Goal: Task Accomplishment & Management: Manage account settings

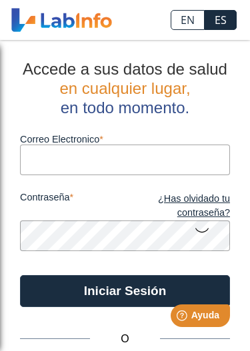
click at [175, 166] on input "Correo Electronico" at bounding box center [125, 160] width 210 height 30
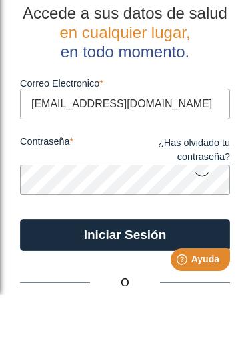
type input "neryta7110@gmail.com"
click at [212, 192] on link "¿Has olvidado tu contraseña?" at bounding box center [177, 206] width 105 height 29
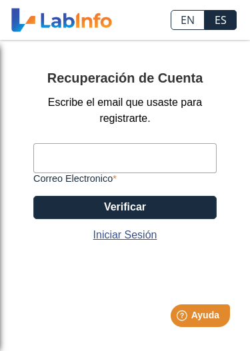
click at [136, 166] on input "Correo Electronico" at bounding box center [124, 158] width 183 height 30
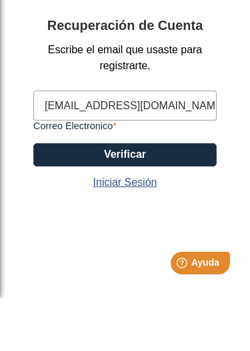
type input "neryta7110@gmail.com"
click at [159, 196] on button "Verificar" at bounding box center [124, 207] width 183 height 23
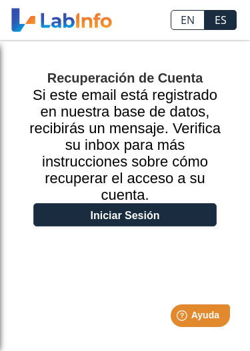
click at [179, 216] on link "Iniciar Sesión" at bounding box center [124, 214] width 183 height 23
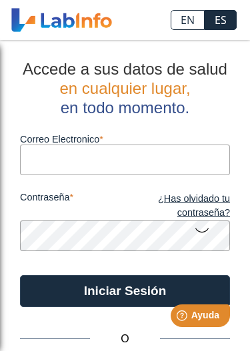
click at [119, 157] on input "Correo Electronico" at bounding box center [125, 160] width 210 height 30
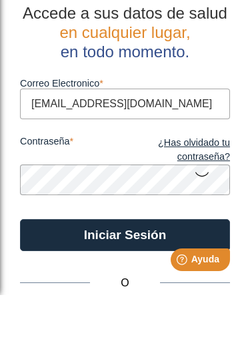
type input "neryta7110@gmail.com"
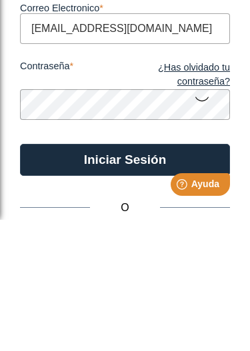
click at [207, 217] on icon at bounding box center [202, 230] width 16 height 26
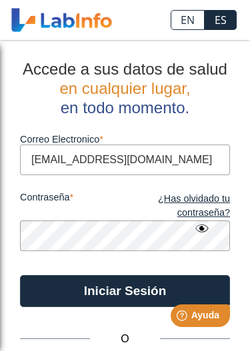
click at [141, 294] on button "Iniciar Sesión" at bounding box center [125, 291] width 210 height 32
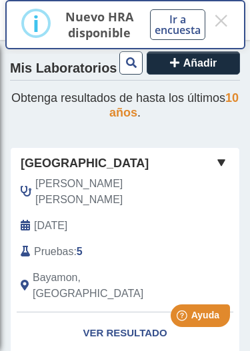
click at [137, 299] on html "Help [PERSON_NAME]" at bounding box center [183, 313] width 104 height 28
click at [133, 301] on html "Help [PERSON_NAME]" at bounding box center [183, 313] width 104 height 28
